Goal: Check status: Check status

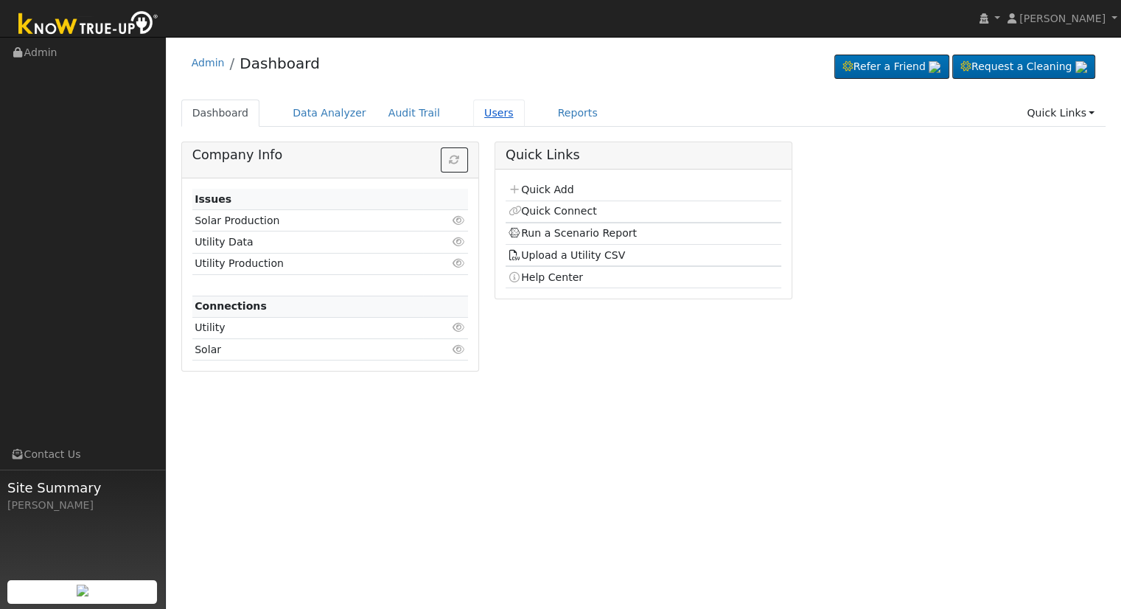
click at [473, 110] on link "Users" at bounding box center [499, 113] width 52 height 27
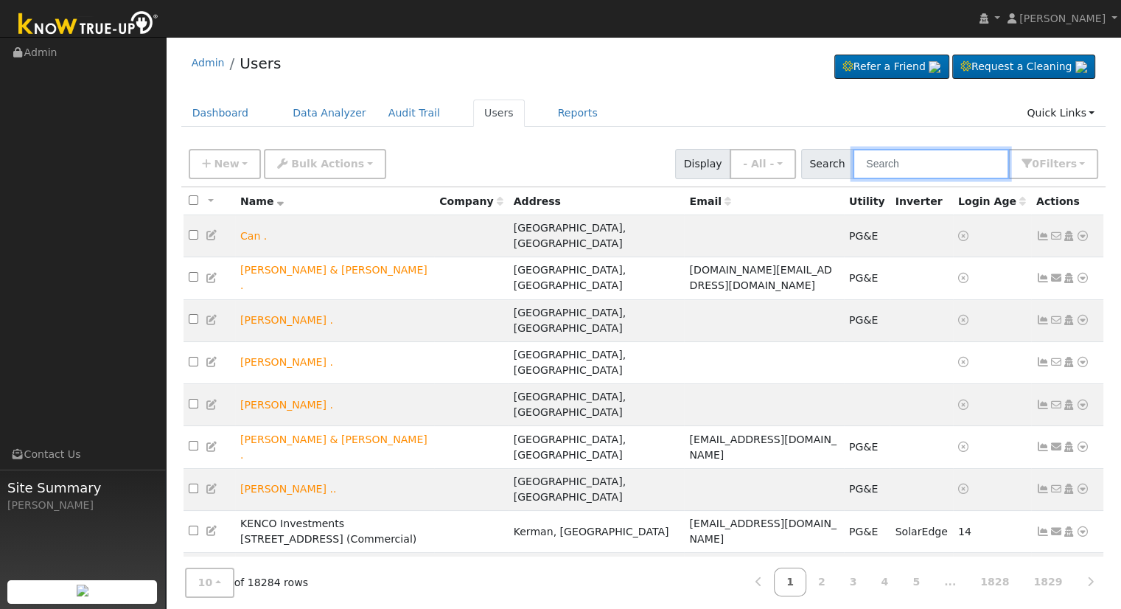
click at [937, 162] on input "text" at bounding box center [931, 164] width 156 height 30
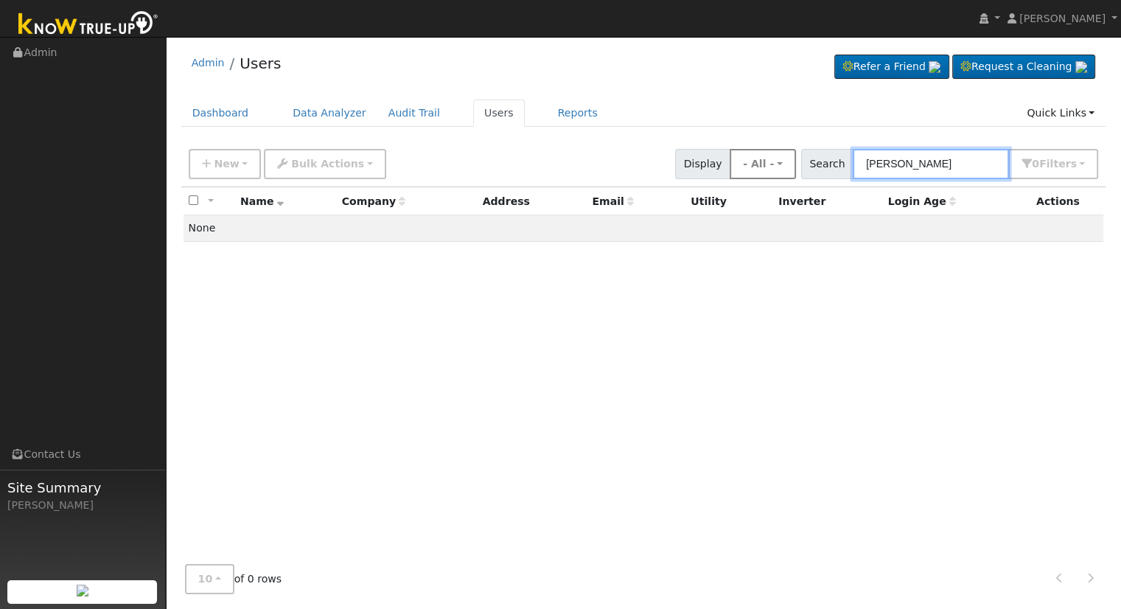
drag, startPoint x: 949, startPoint y: 161, endPoint x: 756, endPoint y: 175, distance: 192.9
click at [756, 175] on div "New Add User Quick Add Quick Connect Quick Convert Lead Bulk Actions Send Email…" at bounding box center [644, 161] width 916 height 35
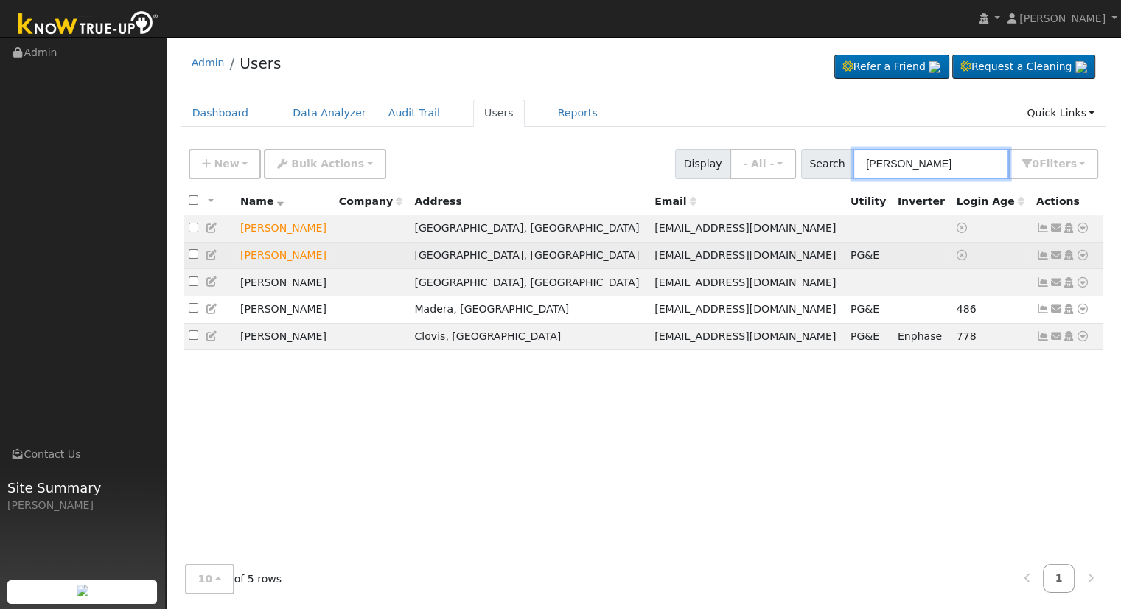
type input "[PERSON_NAME]"
click at [1084, 254] on icon at bounding box center [1082, 255] width 13 height 10
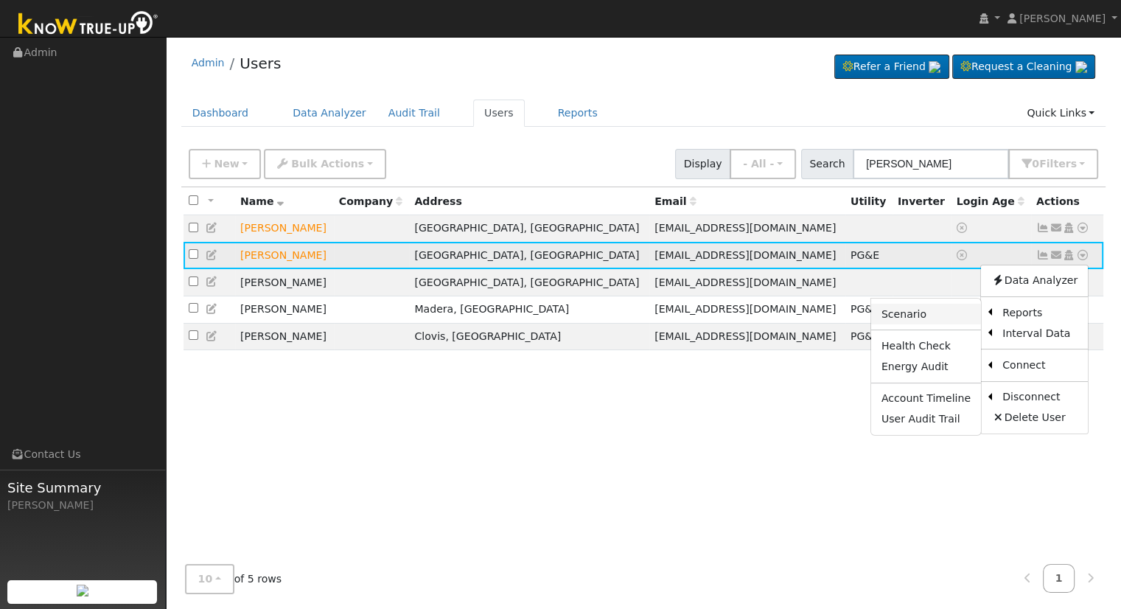
click at [909, 316] on link "Scenario" at bounding box center [926, 314] width 110 height 21
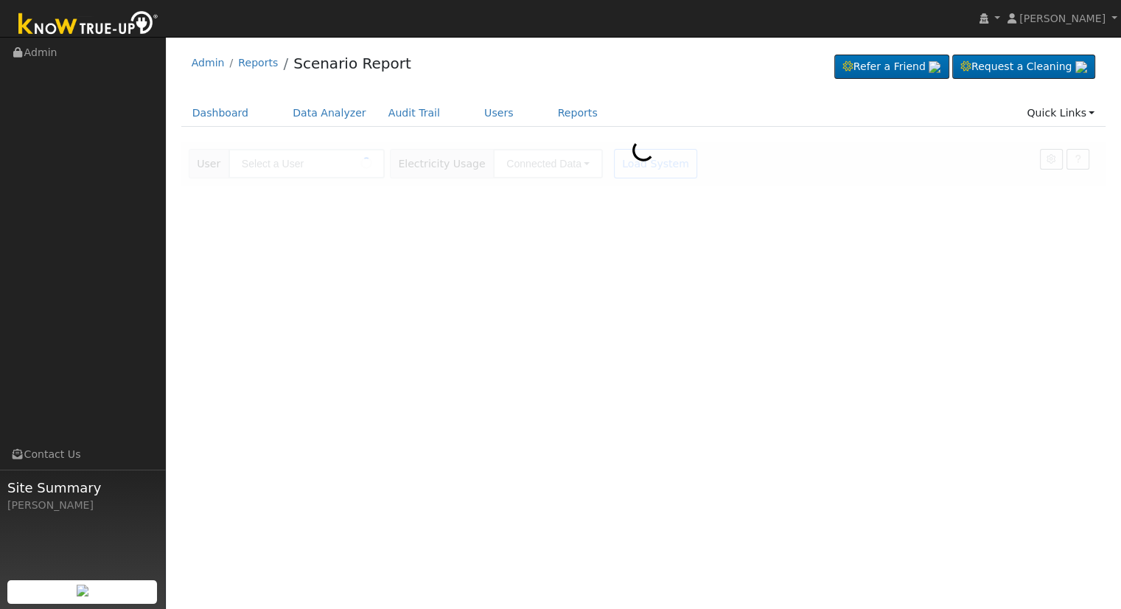
type input "Tony Ruggioro"
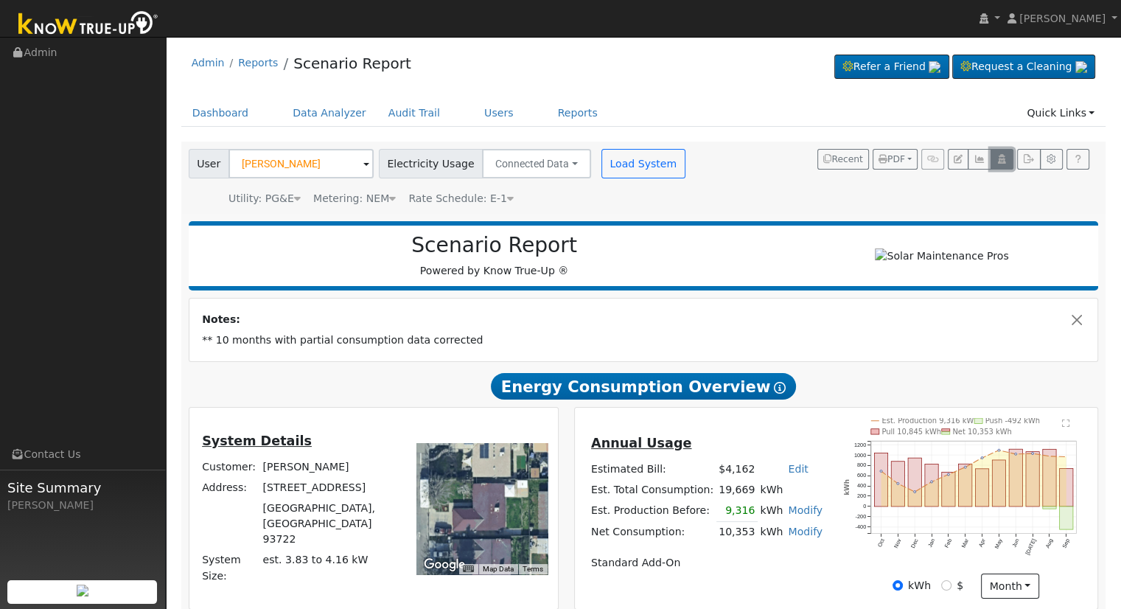
click at [1006, 159] on icon "button" at bounding box center [1002, 159] width 11 height 9
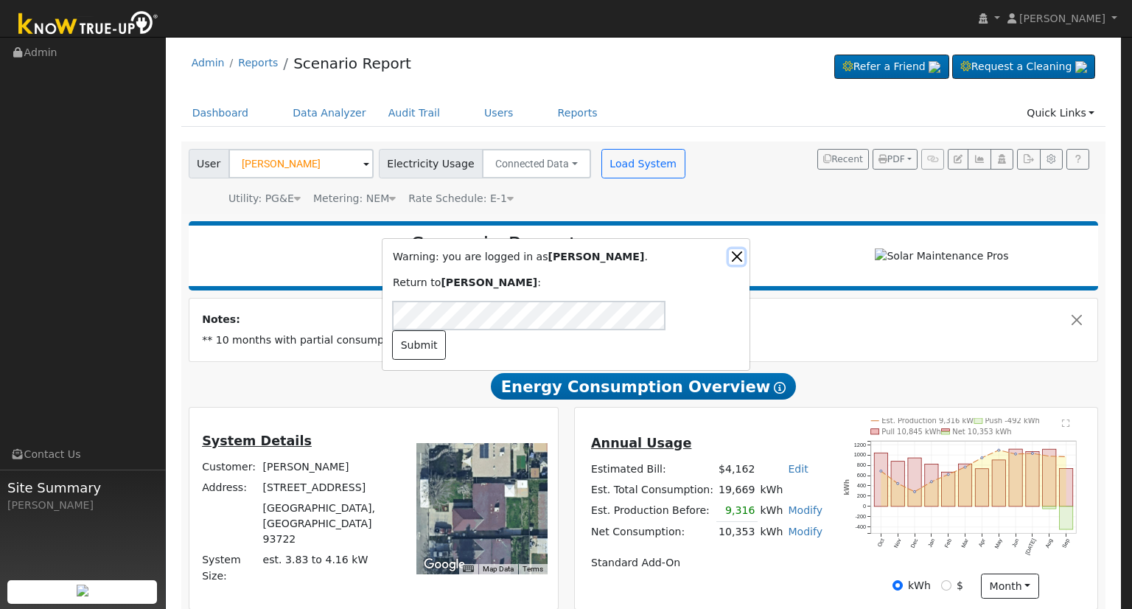
click at [733, 265] on button "Close" at bounding box center [736, 256] width 15 height 15
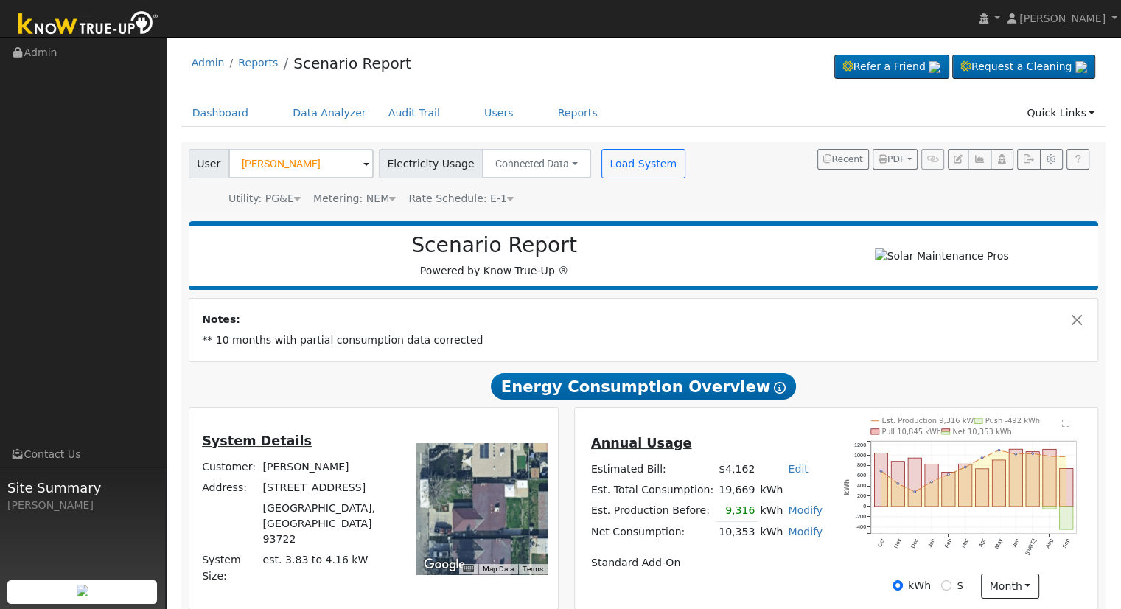
click at [778, 235] on h2 "Scenario Report" at bounding box center [494, 245] width 582 height 25
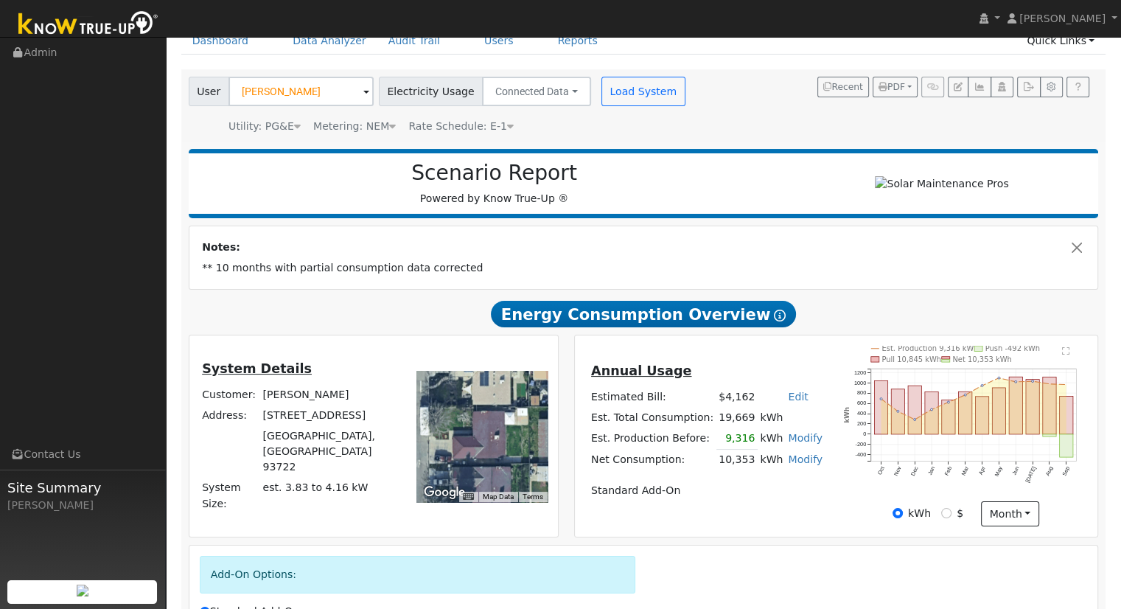
scroll to position [38, 0]
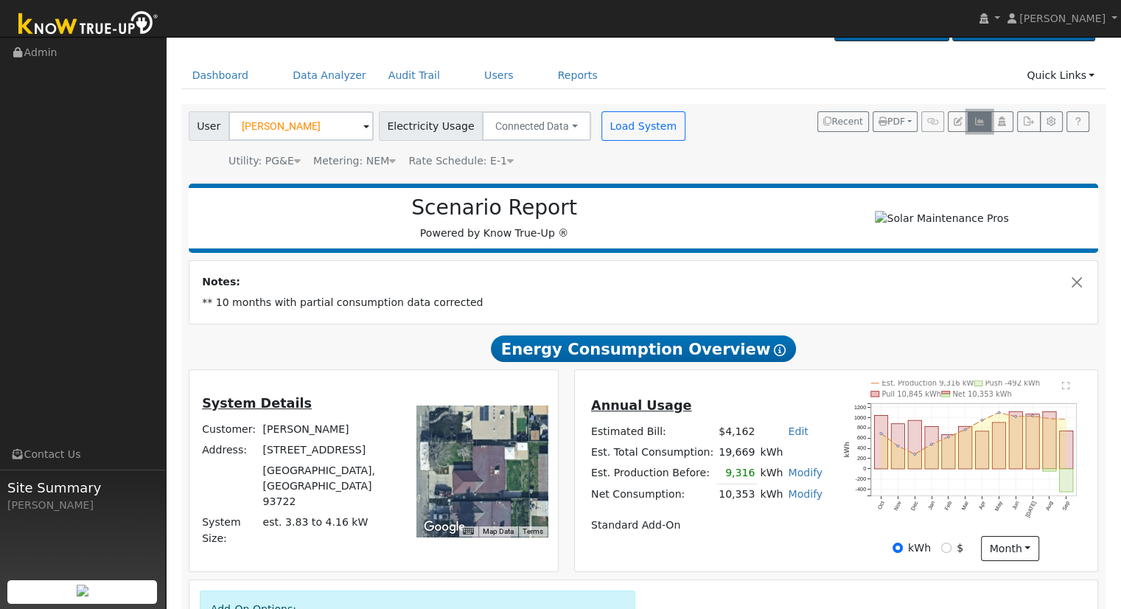
click at [982, 125] on icon "button" at bounding box center [979, 121] width 11 height 9
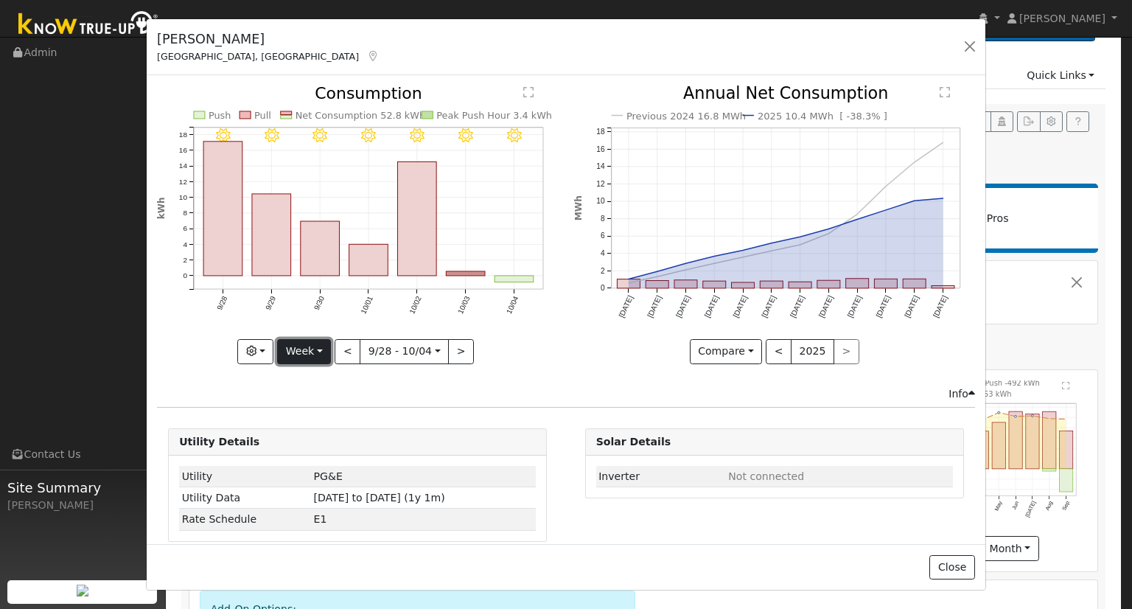
click at [315, 345] on button "Week" at bounding box center [304, 351] width 54 height 25
click at [324, 414] on link "Month" at bounding box center [329, 422] width 102 height 21
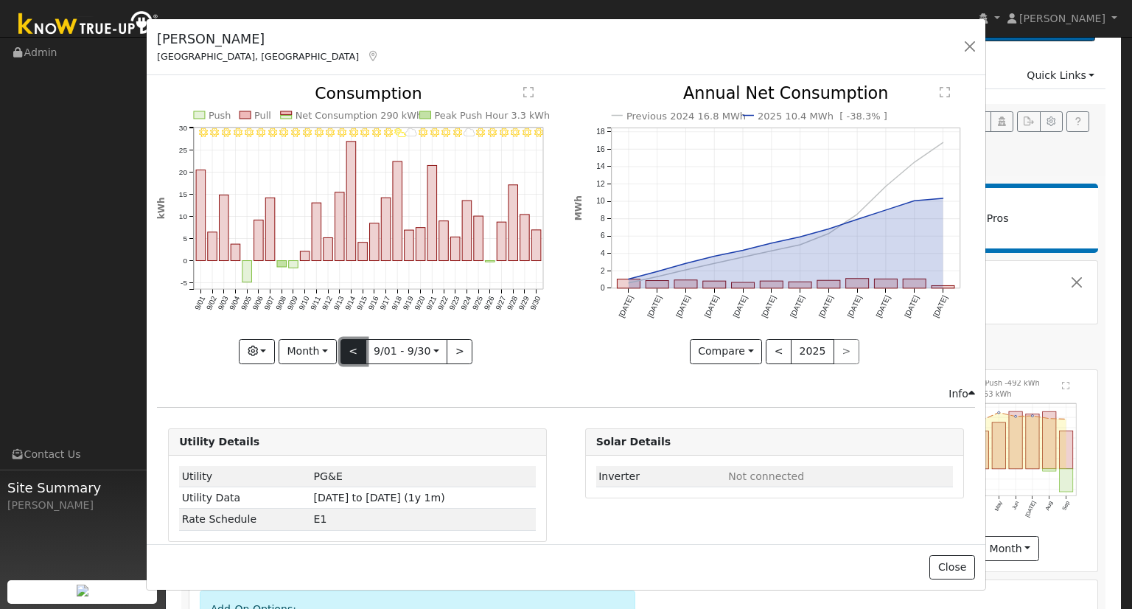
click at [354, 349] on button "<" at bounding box center [354, 351] width 26 height 25
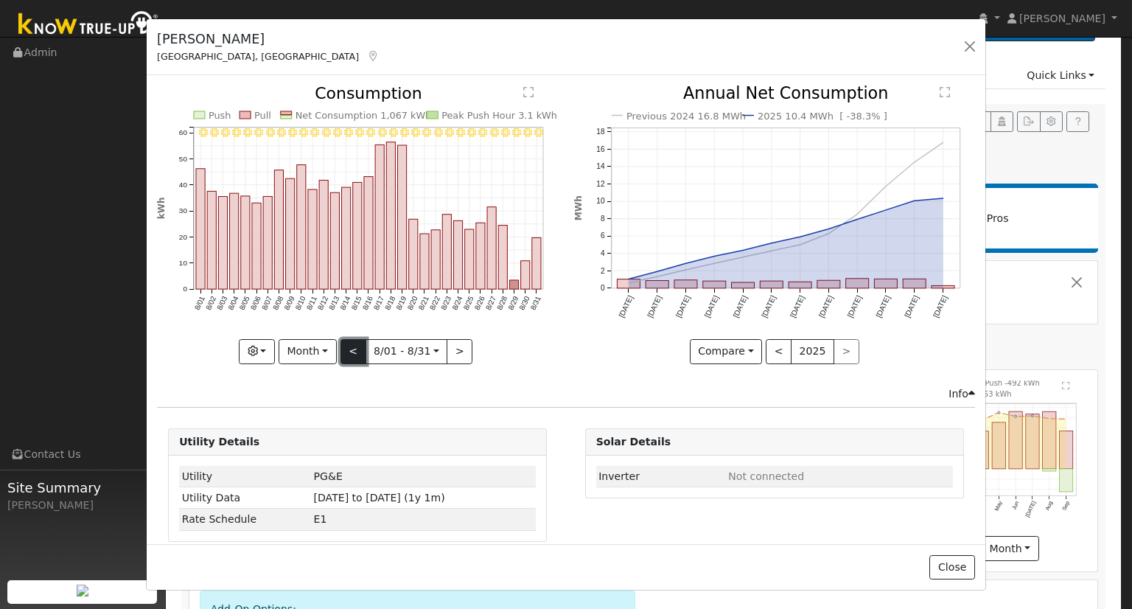
click at [354, 349] on button "<" at bounding box center [354, 351] width 26 height 25
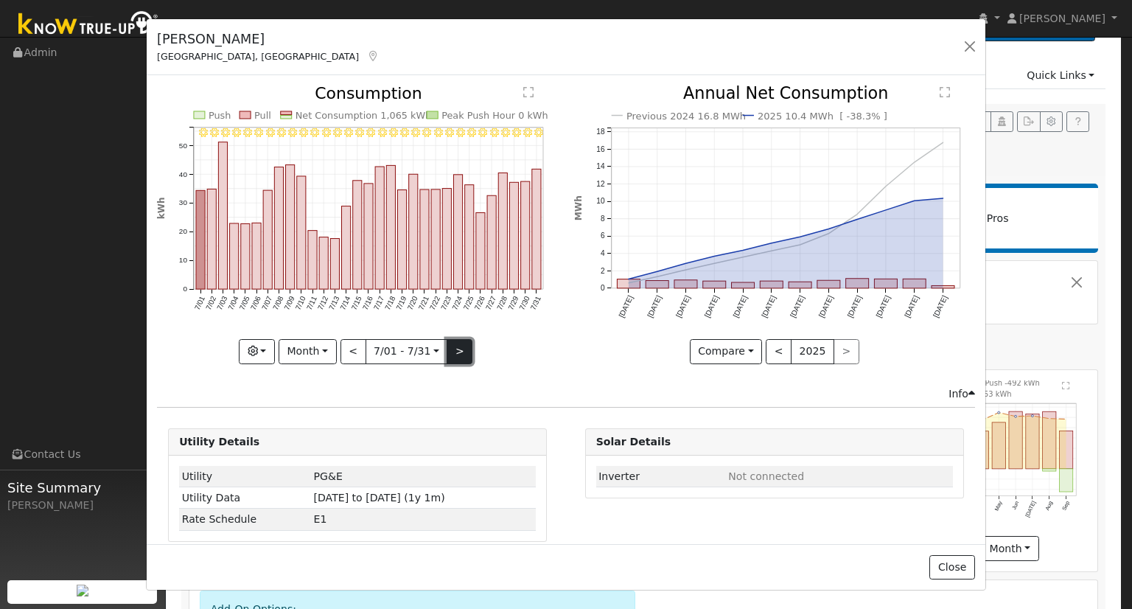
click at [452, 348] on button ">" at bounding box center [460, 351] width 26 height 25
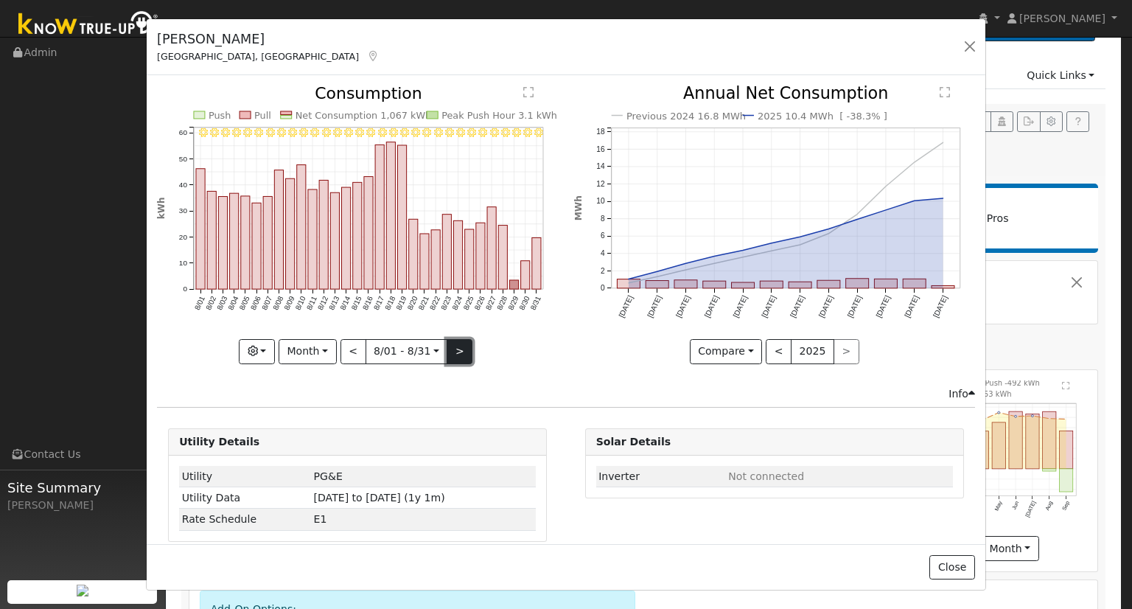
click at [452, 348] on button ">" at bounding box center [460, 351] width 26 height 25
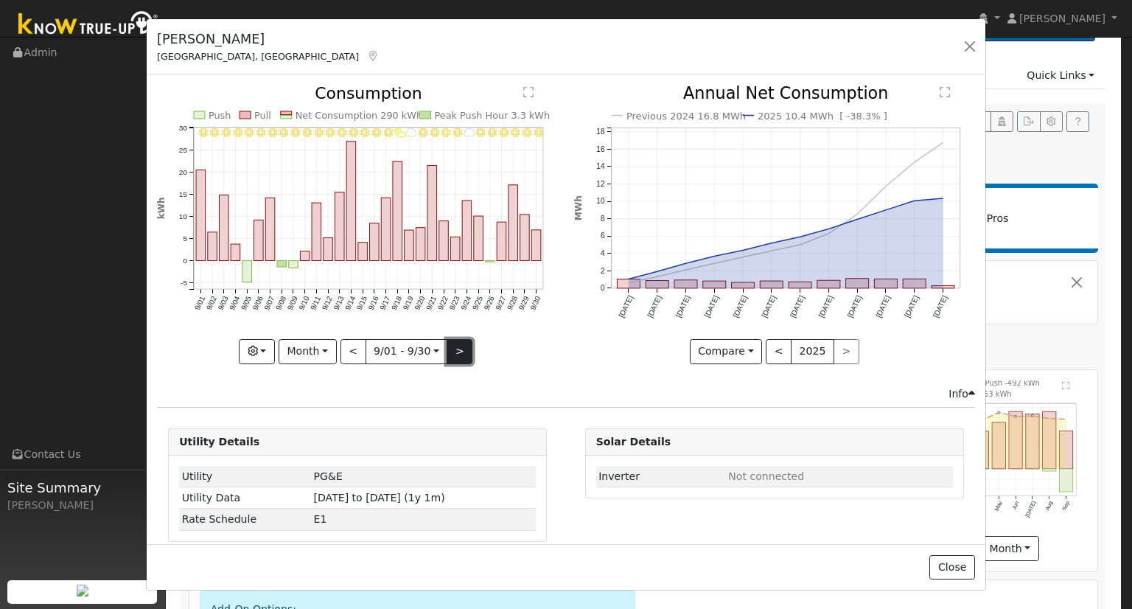
click at [452, 348] on button ">" at bounding box center [460, 351] width 26 height 25
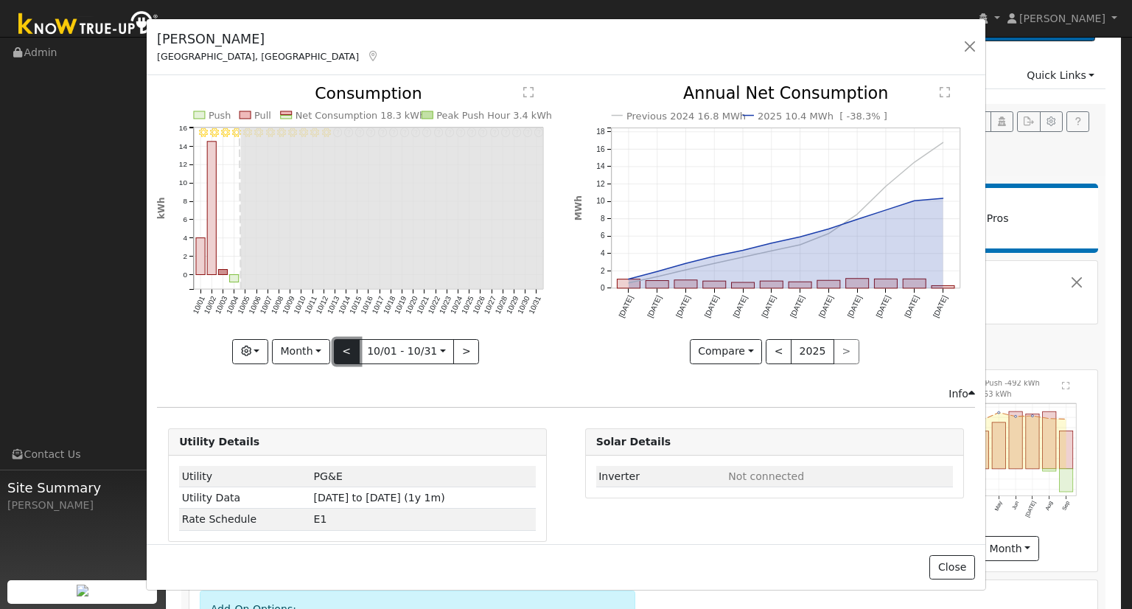
click at [346, 351] on button "<" at bounding box center [347, 351] width 26 height 25
type input "2025-09-01"
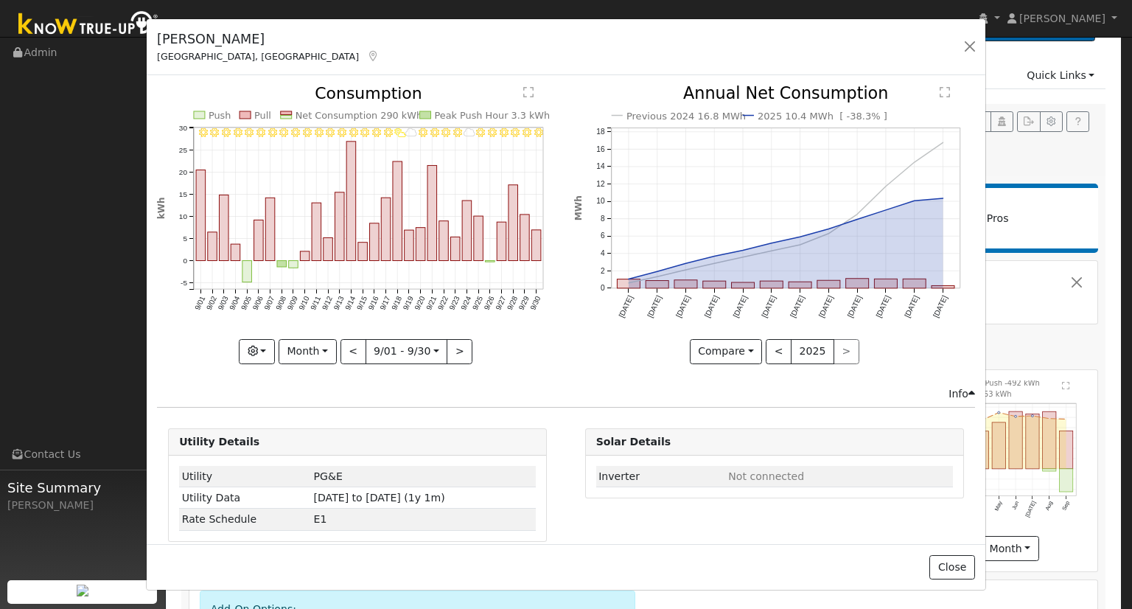
click at [1067, 475] on div "Tony Ruggioro Fresno, CA Default Account Default Account 3372 North Dante Avenu…" at bounding box center [566, 304] width 1132 height 609
click at [961, 566] on button "Close" at bounding box center [952, 567] width 45 height 25
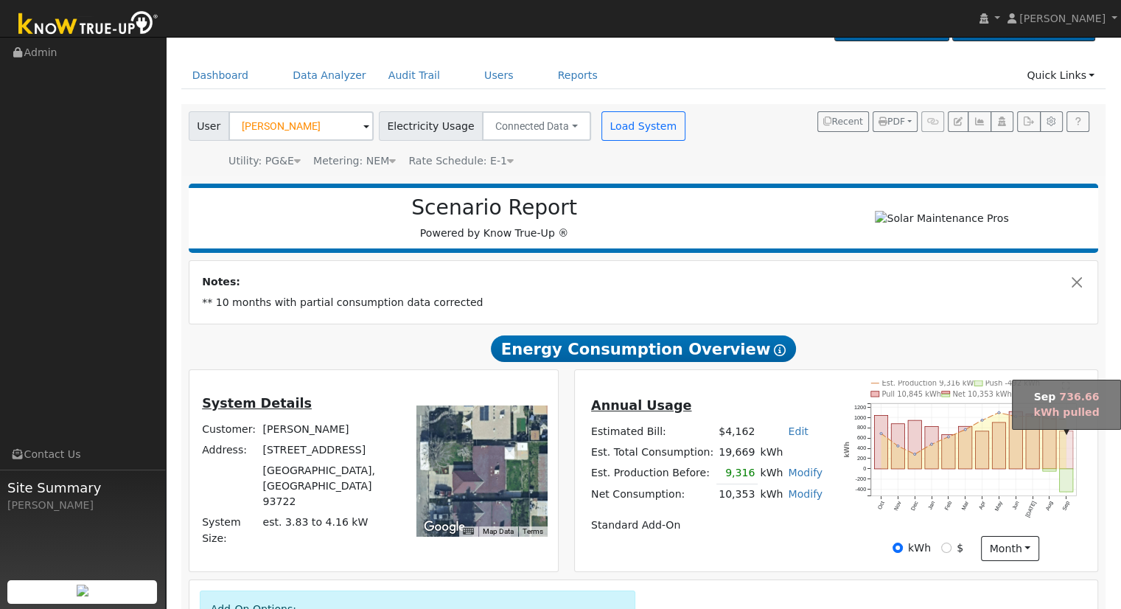
click at [1062, 469] on rect "onclick=""" at bounding box center [1066, 450] width 13 height 38
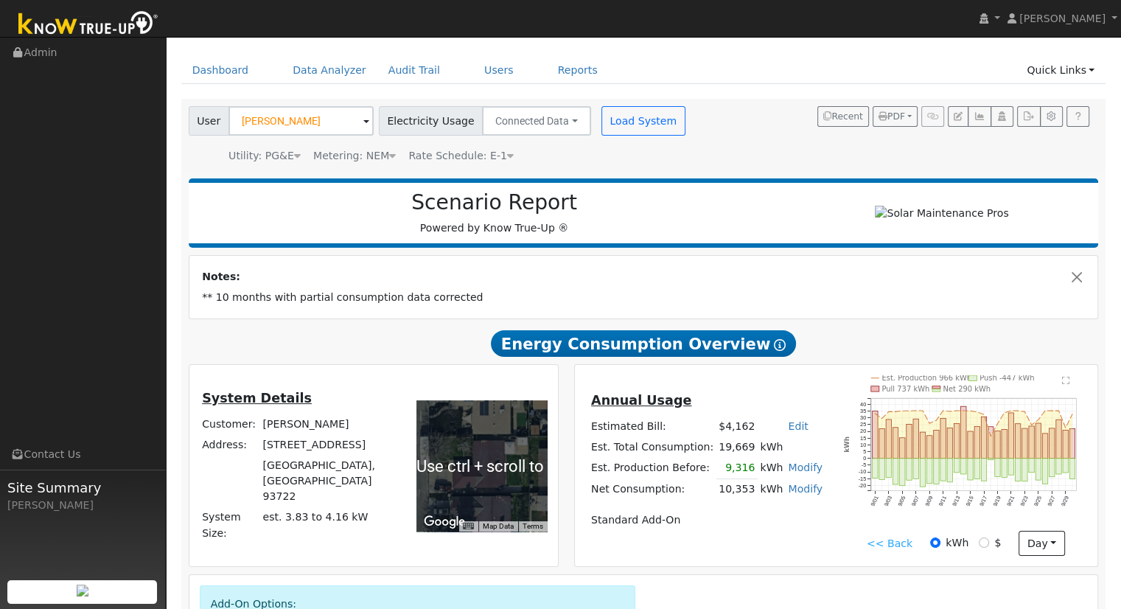
scroll to position [0, 0]
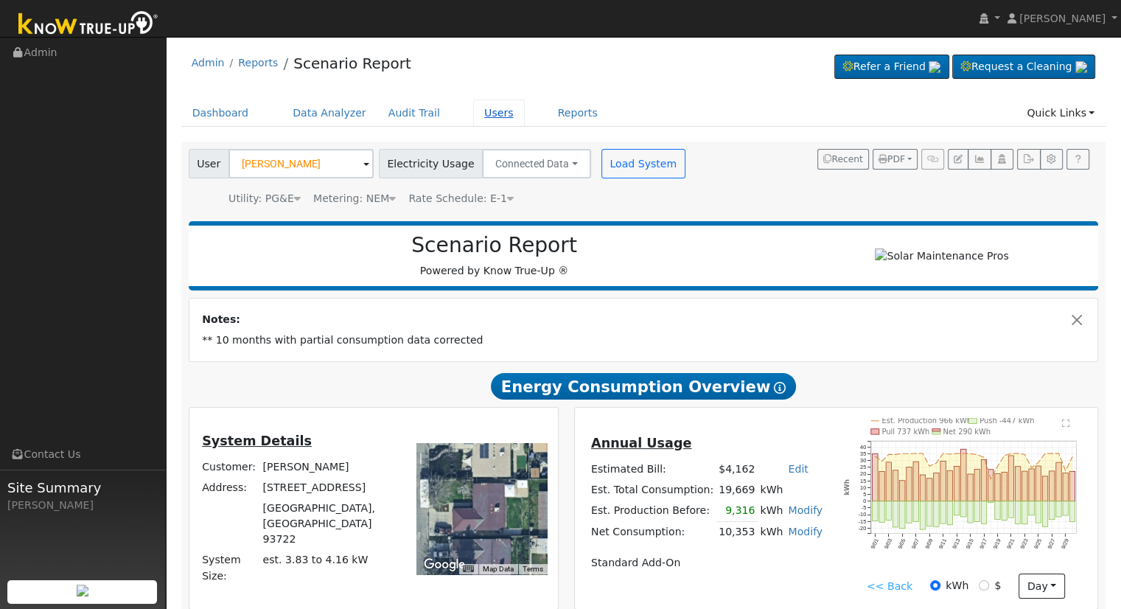
click at [490, 108] on link "Users" at bounding box center [499, 113] width 52 height 27
